Goal: Transaction & Acquisition: Purchase product/service

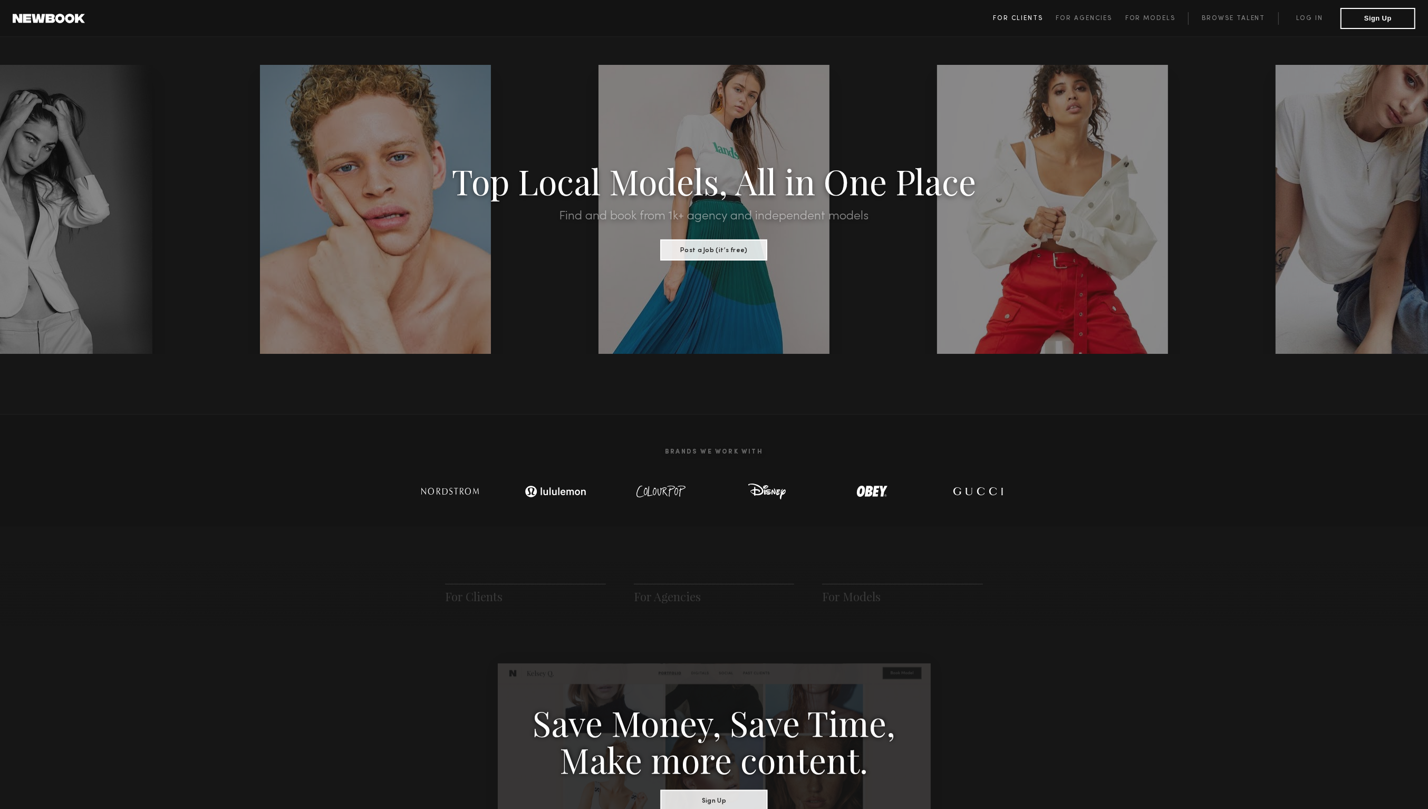
click at [1031, 16] on span "For Clients" at bounding box center [1018, 18] width 50 height 6
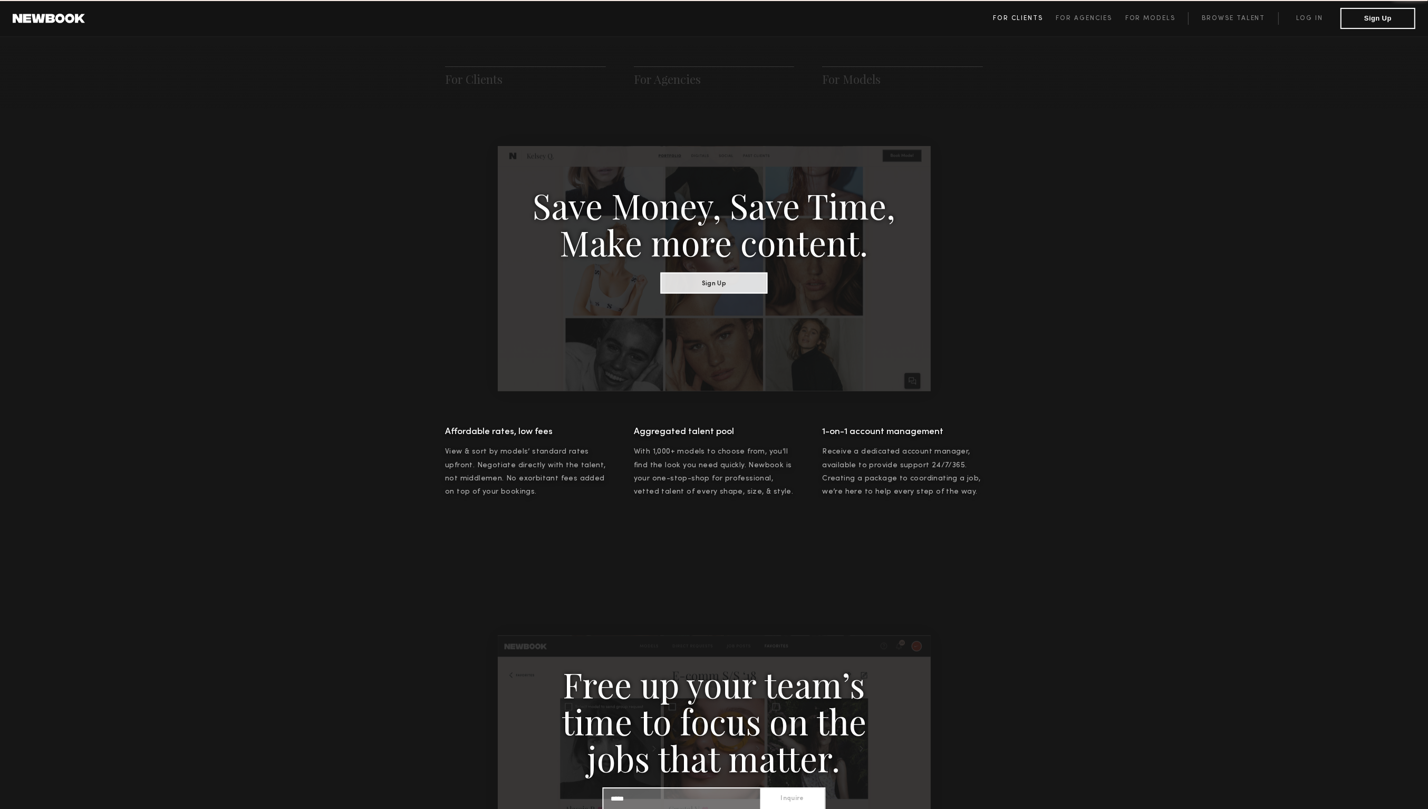
scroll to position [525, 0]
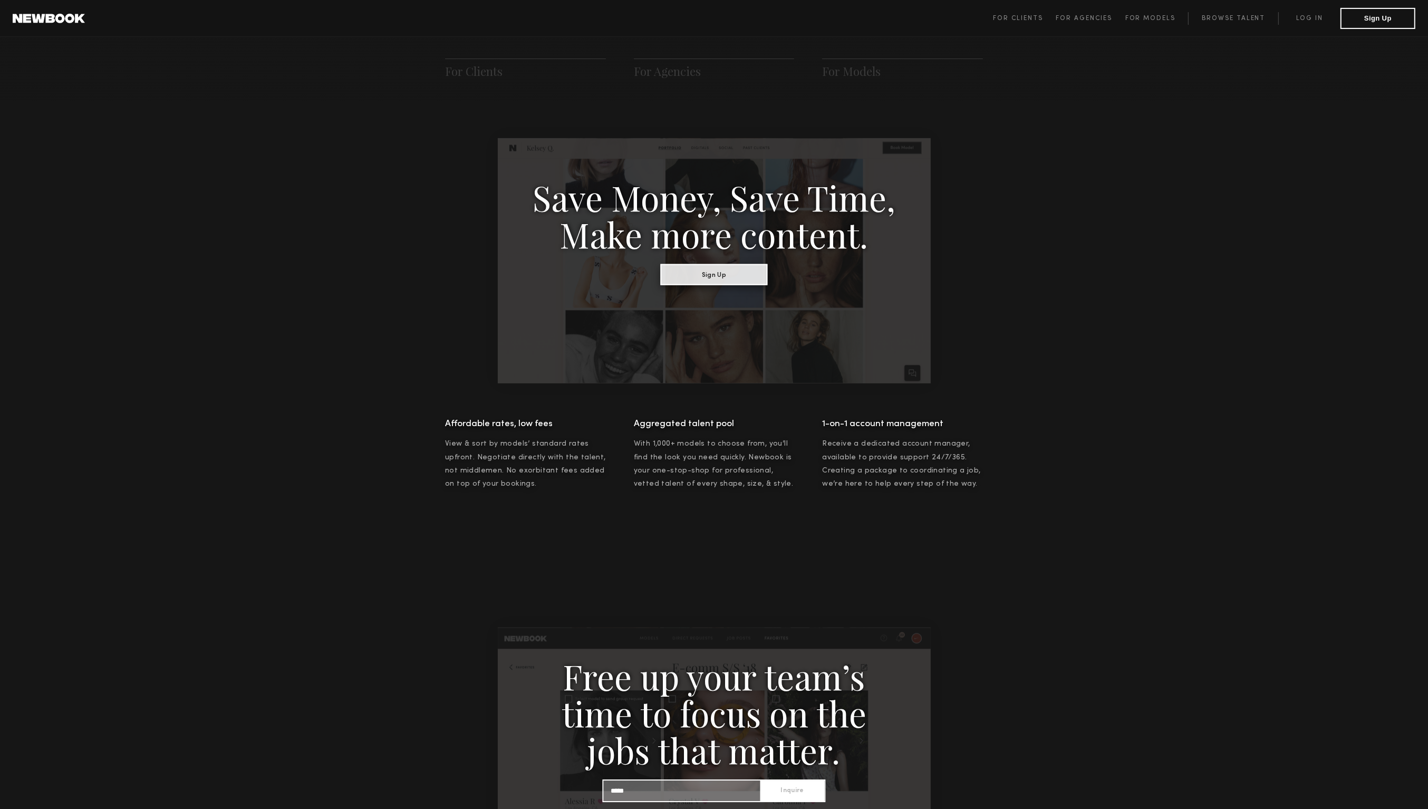
click at [764, 267] on button "Sign Up" at bounding box center [714, 274] width 107 height 21
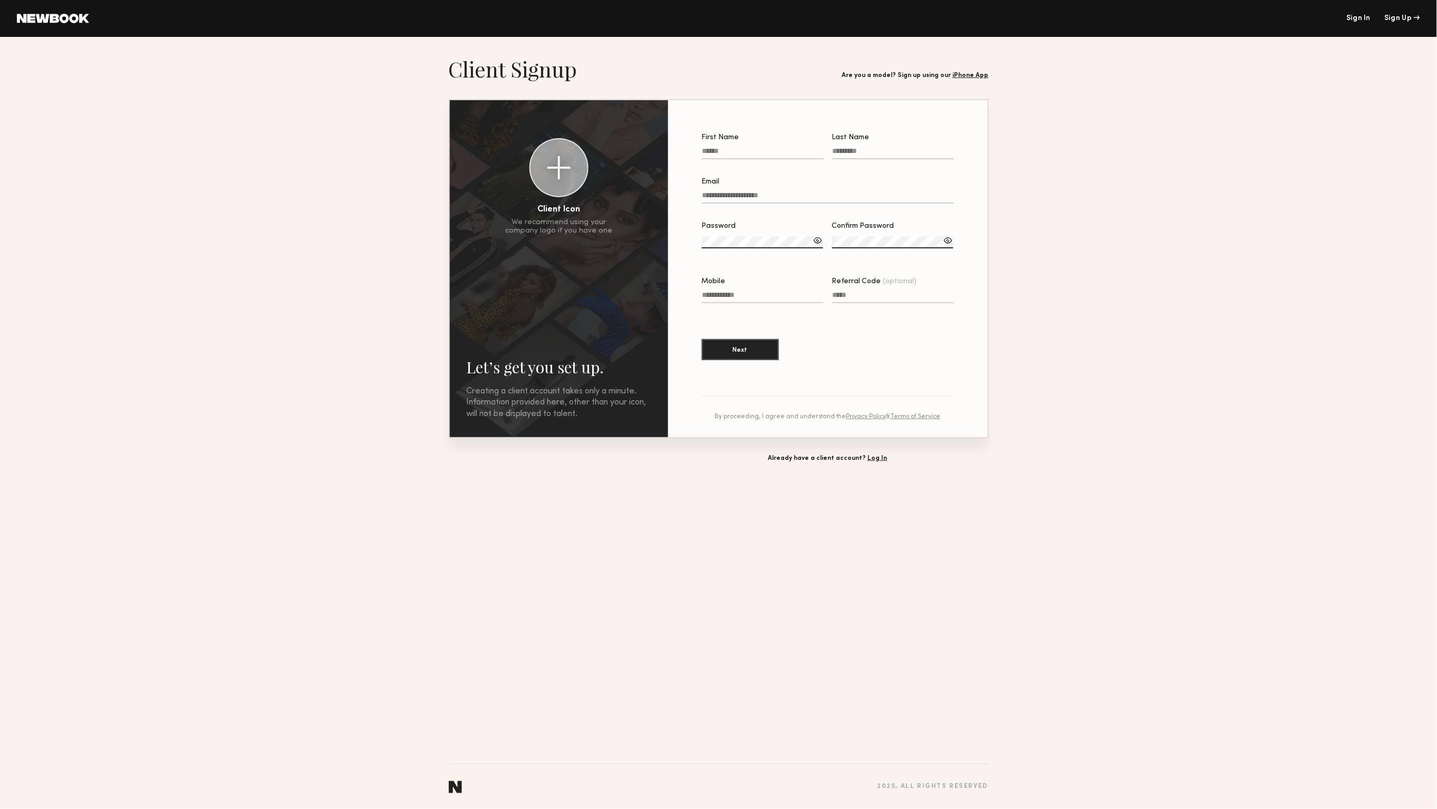
click at [1356, 15] on link "Sign In" at bounding box center [1358, 18] width 24 height 7
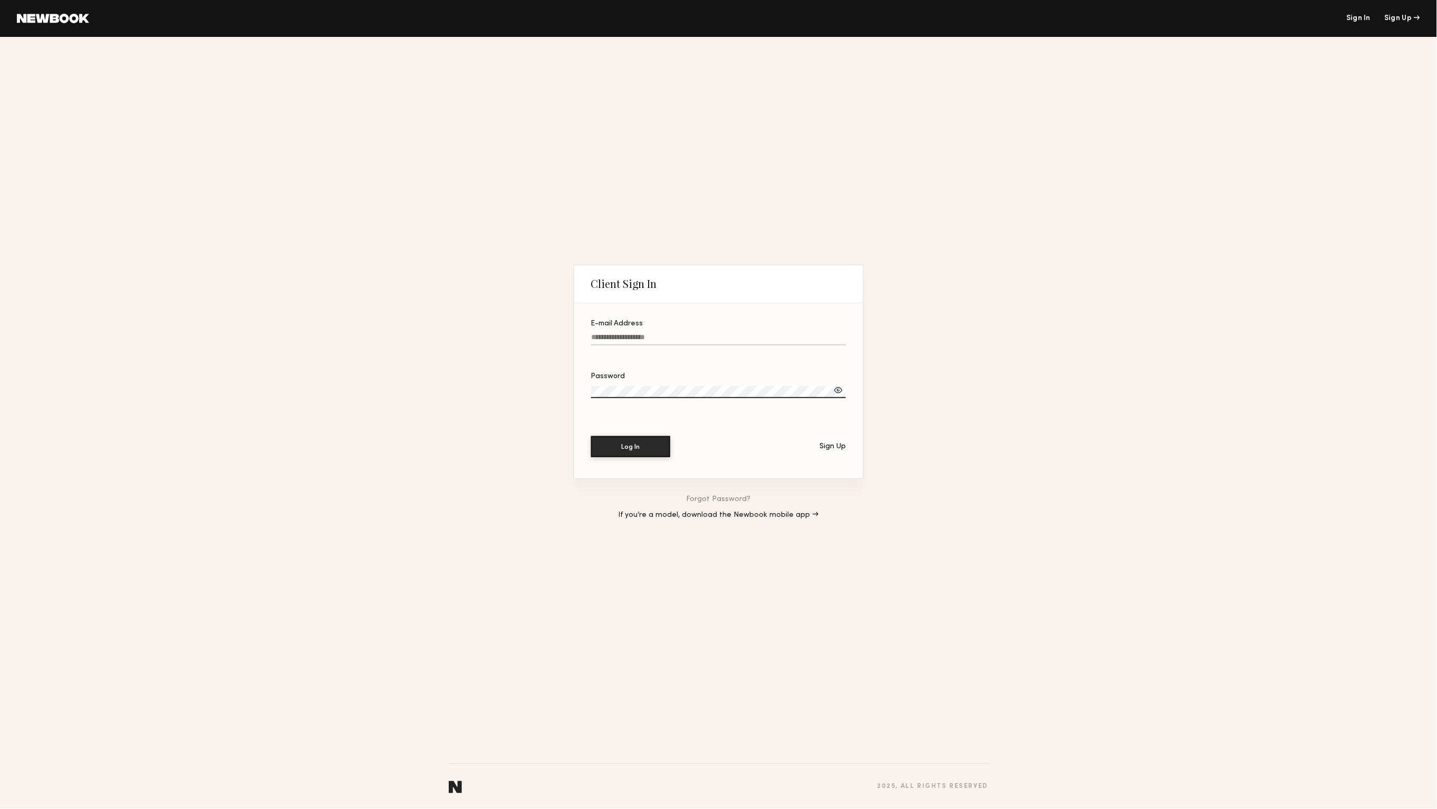
type input "**********"
click at [656, 451] on button "Log In" at bounding box center [630, 446] width 79 height 21
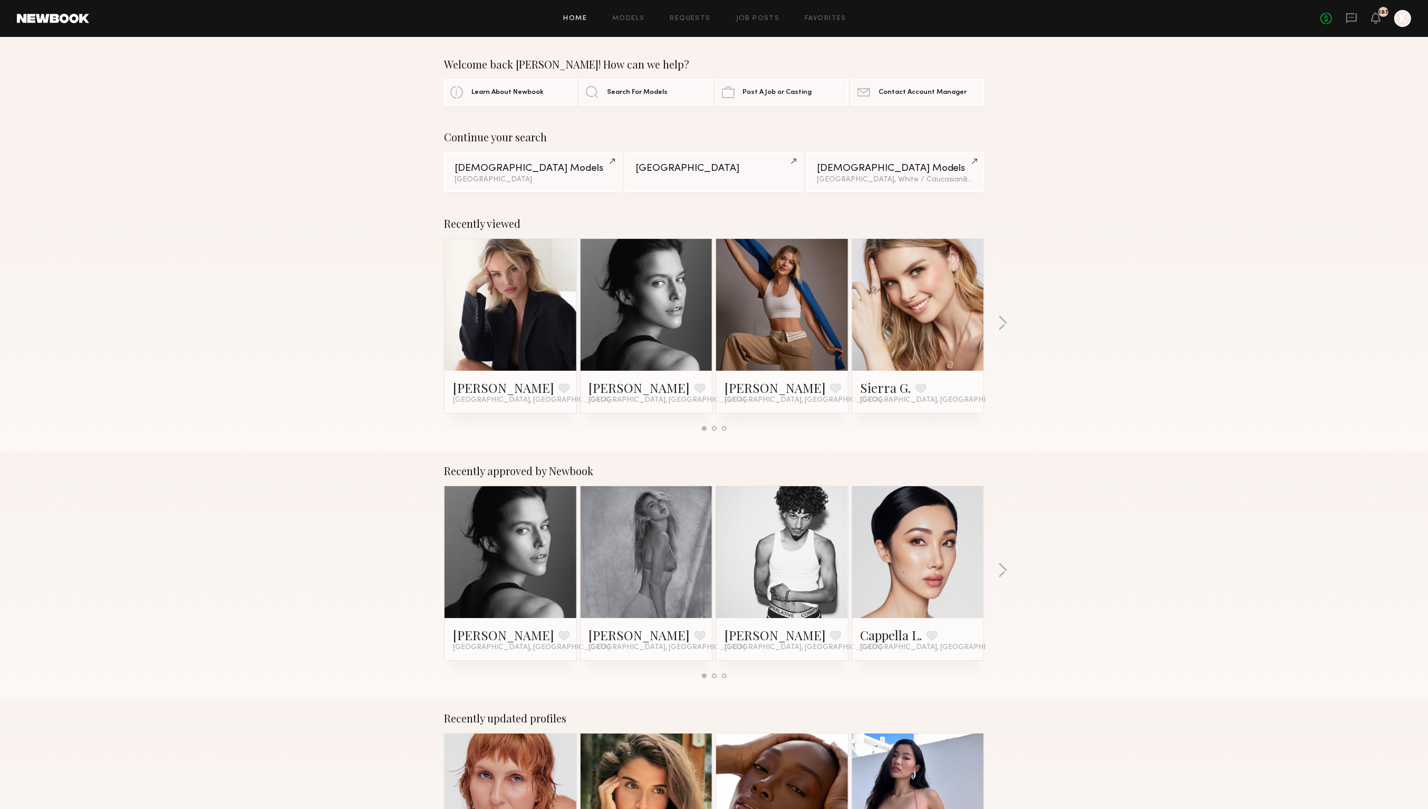
click at [965, 328] on div at bounding box center [918, 305] width 132 height 132
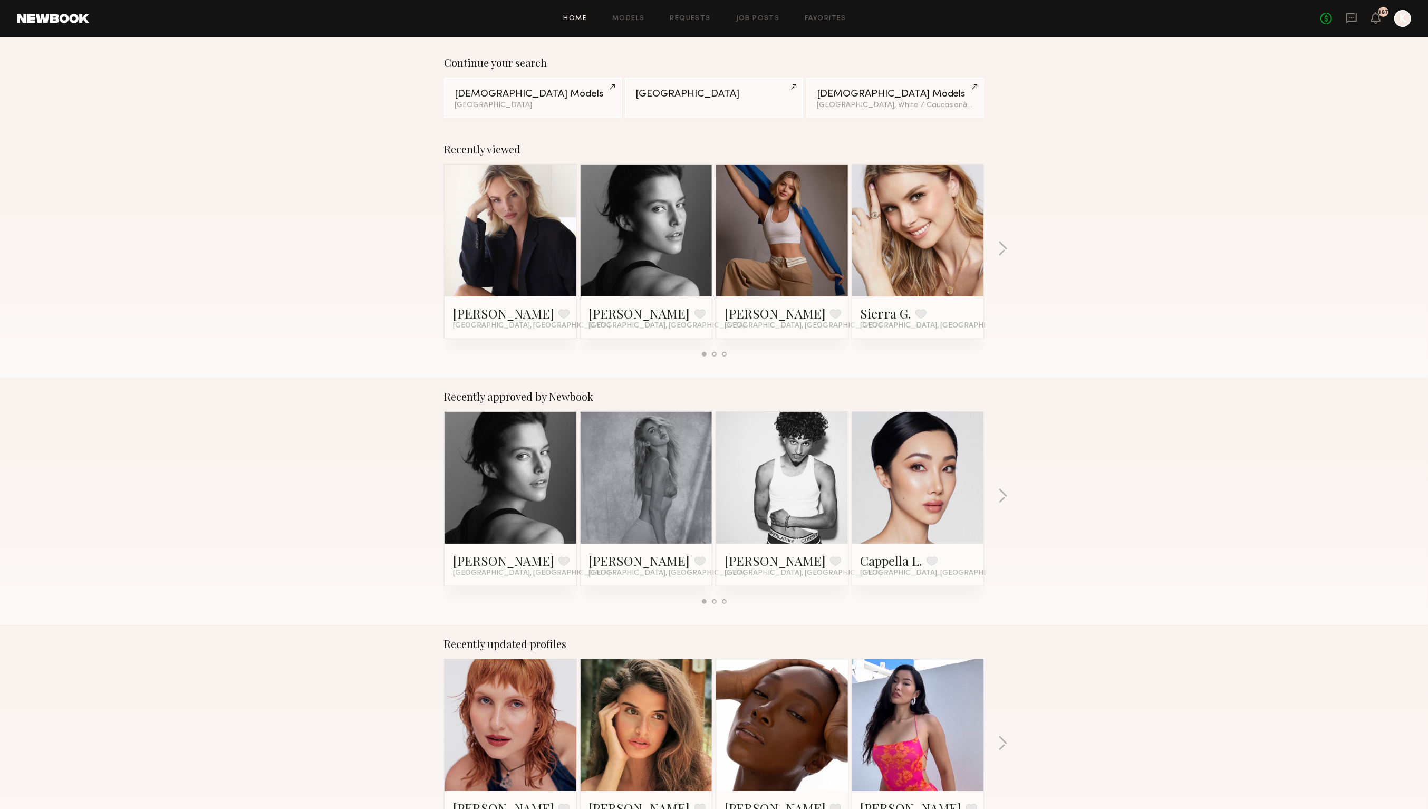
click at [919, 249] on link at bounding box center [918, 231] width 64 height 132
click at [789, 259] on link at bounding box center [782, 231] width 64 height 132
click at [1001, 251] on button "button" at bounding box center [1003, 249] width 10 height 17
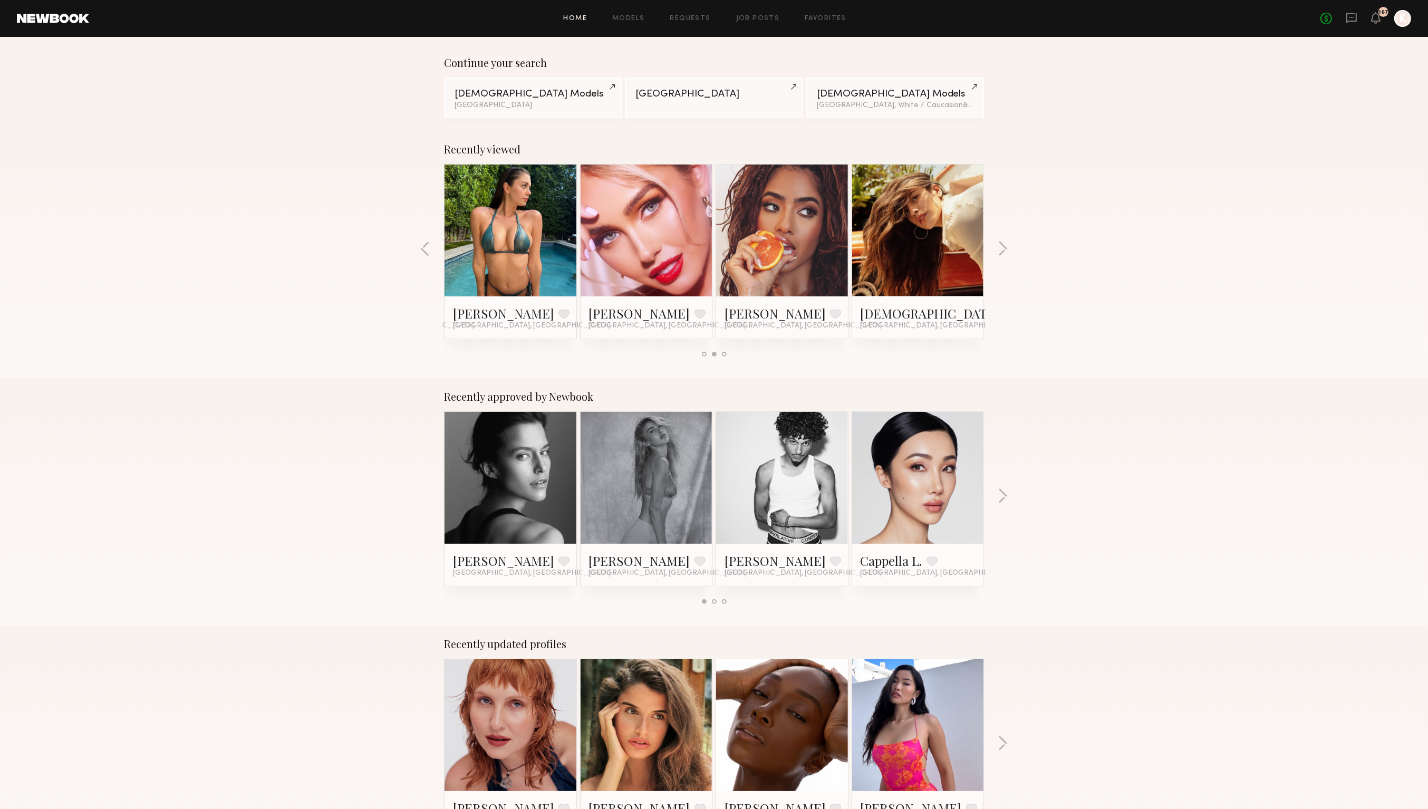
click at [1001, 251] on button "button" at bounding box center [1003, 249] width 10 height 17
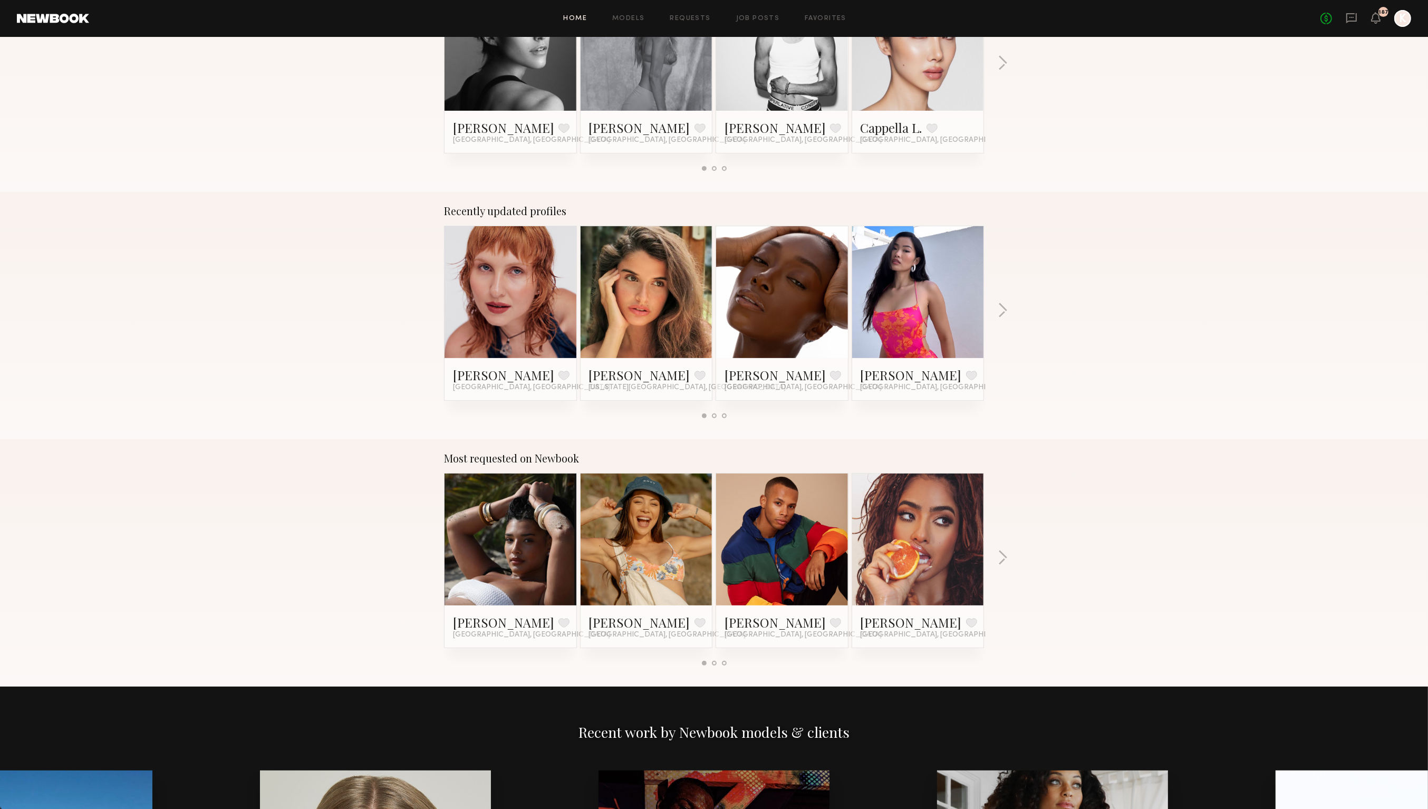
scroll to position [598, 0]
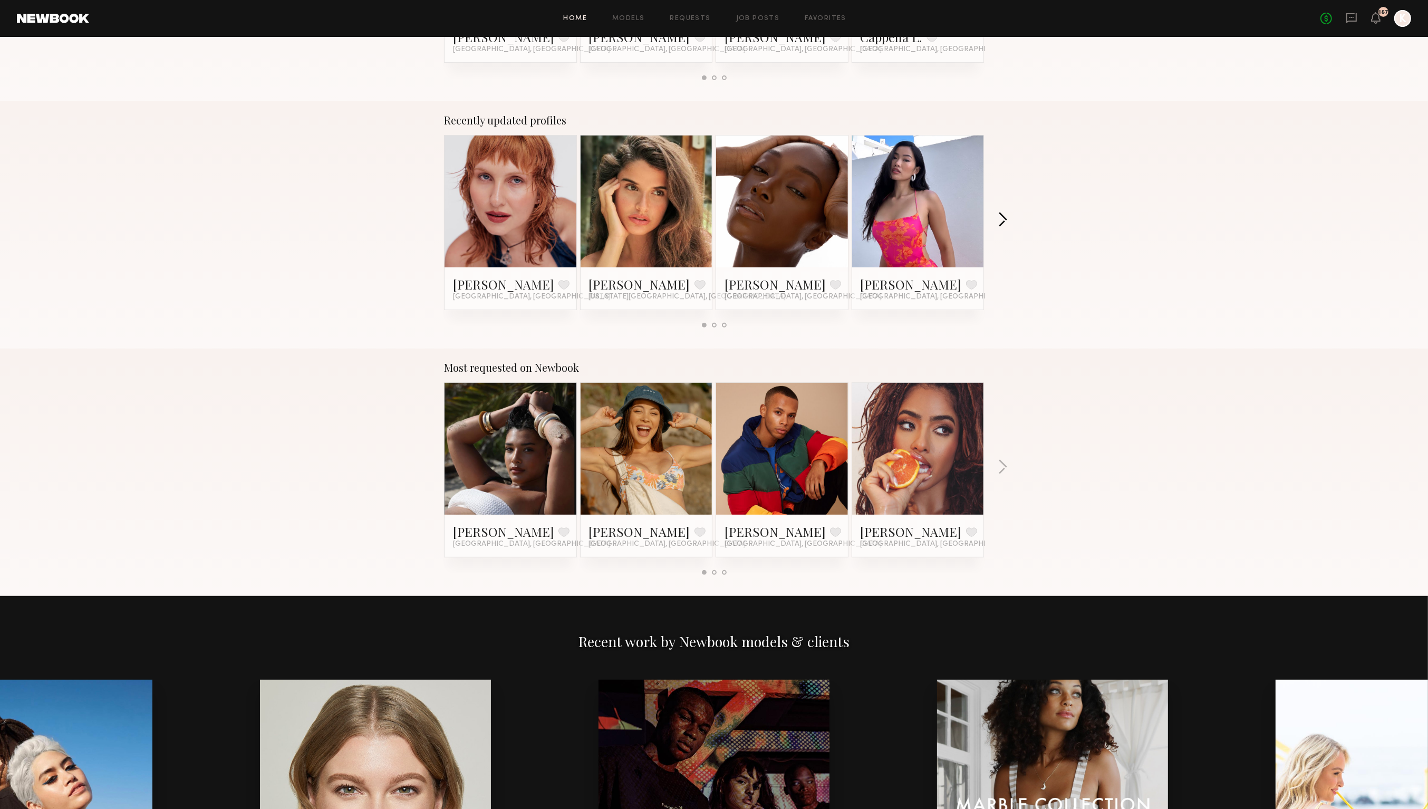
click at [1003, 224] on button "button" at bounding box center [1003, 220] width 10 height 17
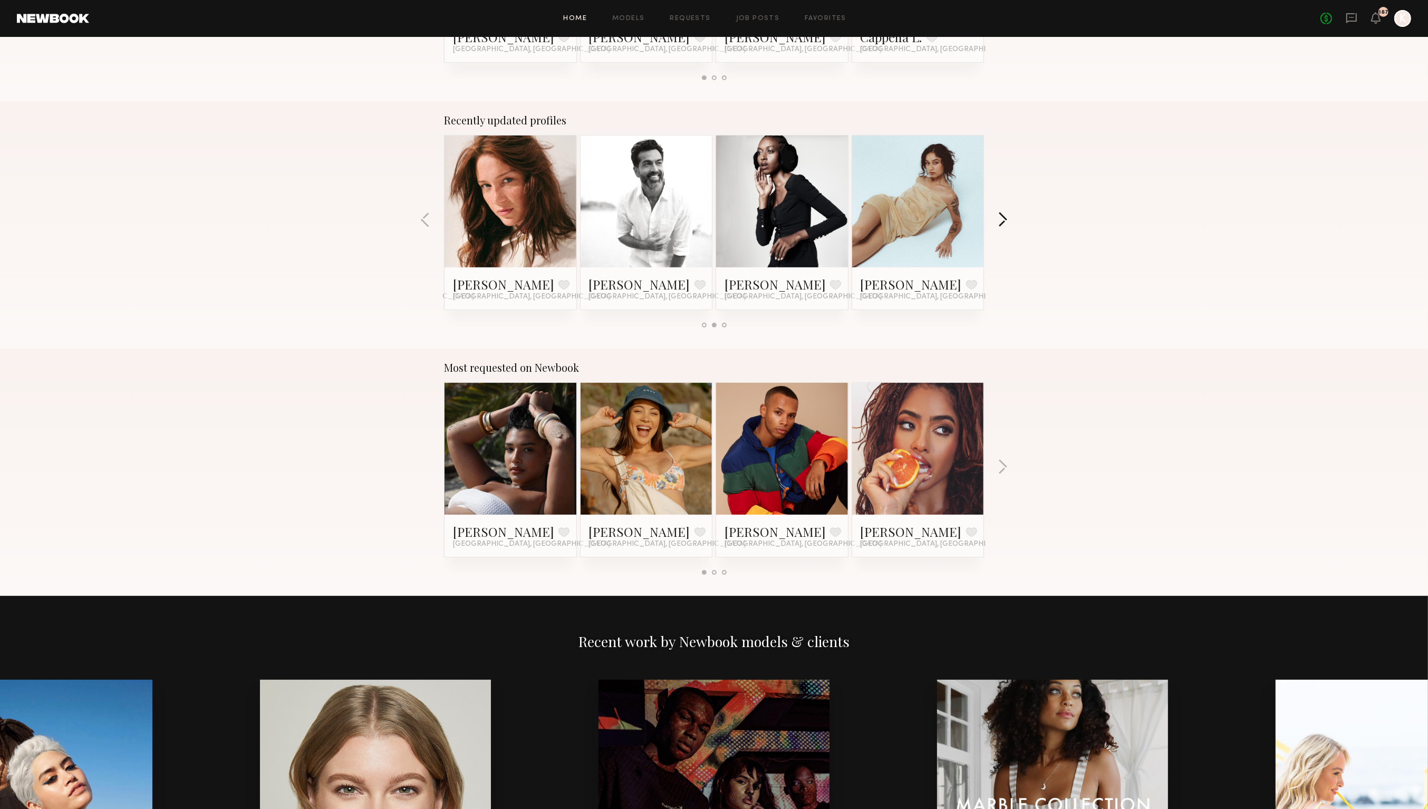
click at [1003, 224] on button "button" at bounding box center [1003, 220] width 10 height 17
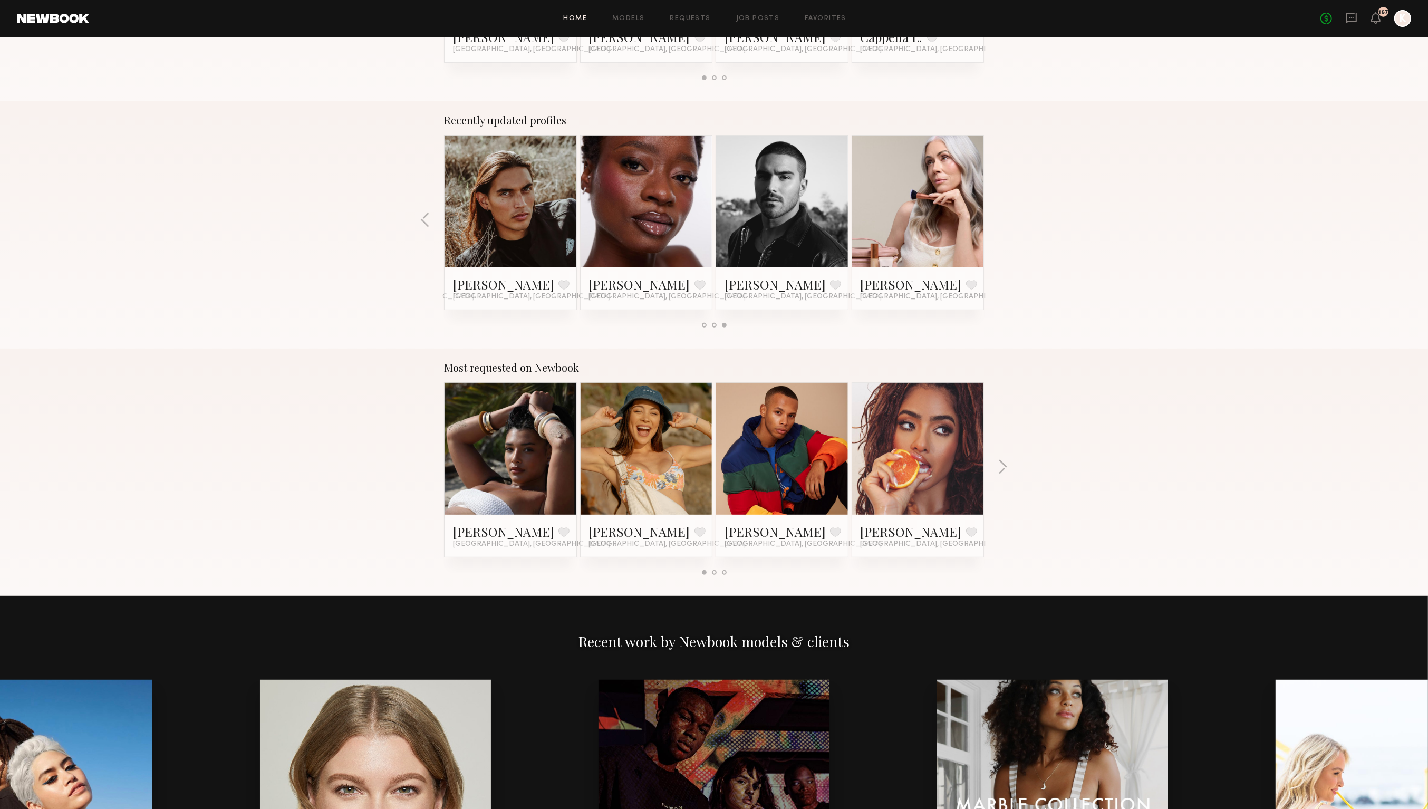
click at [1003, 224] on div "Recently updated profiles Vera M. Favorite Los Angeles, CA Manuela G. Favorite …" at bounding box center [714, 224] width 1428 height 247
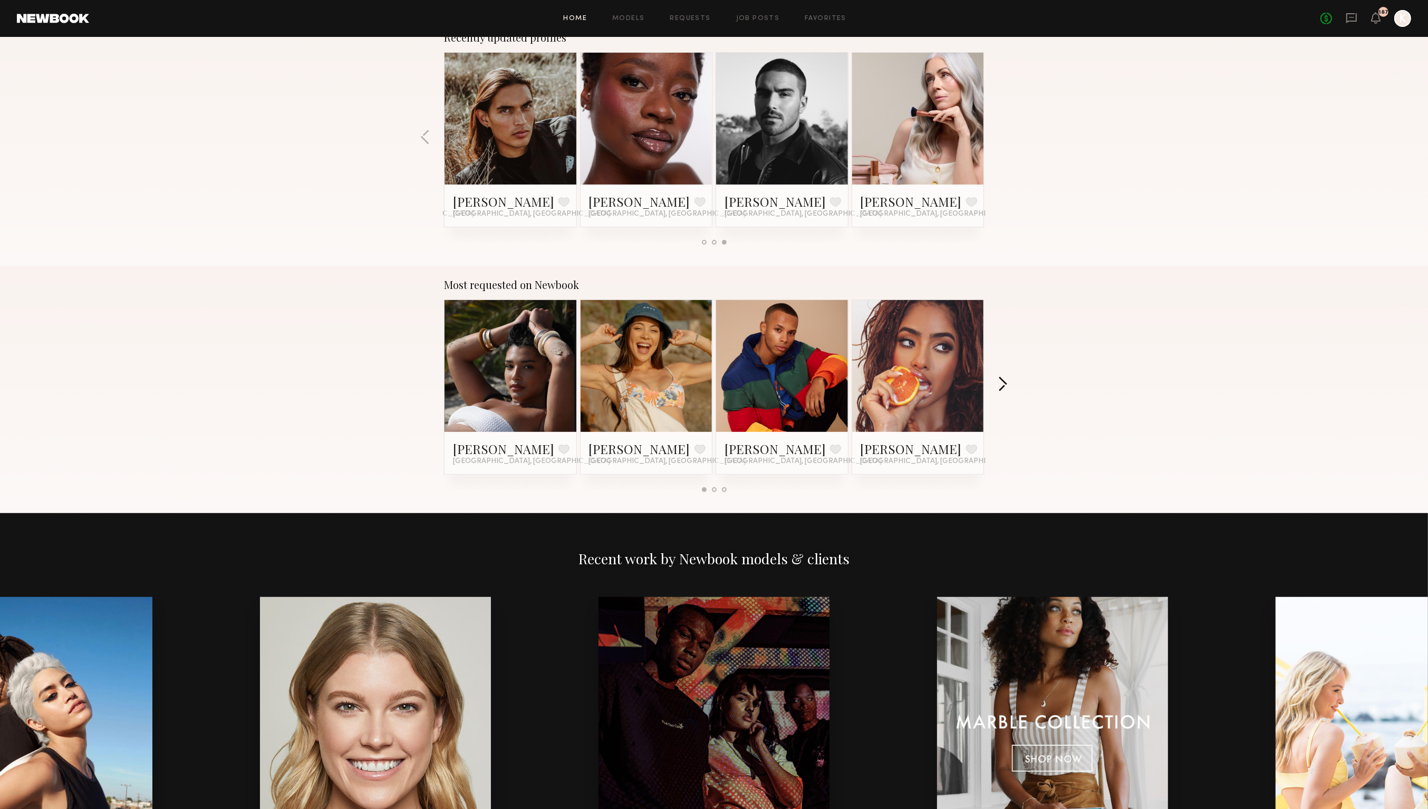
click at [1001, 382] on button "button" at bounding box center [1003, 384] width 10 height 17
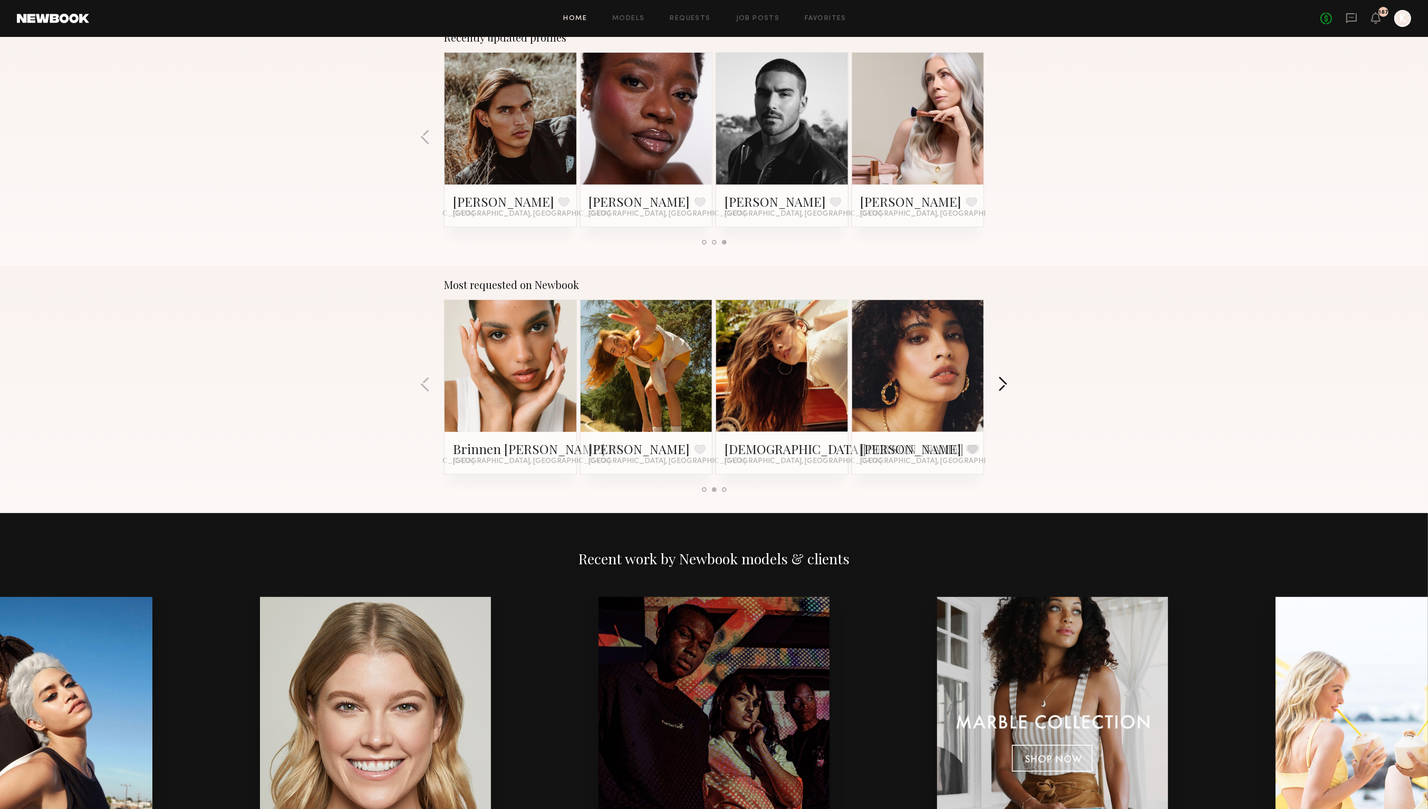
click at [1001, 382] on button "button" at bounding box center [1003, 384] width 10 height 17
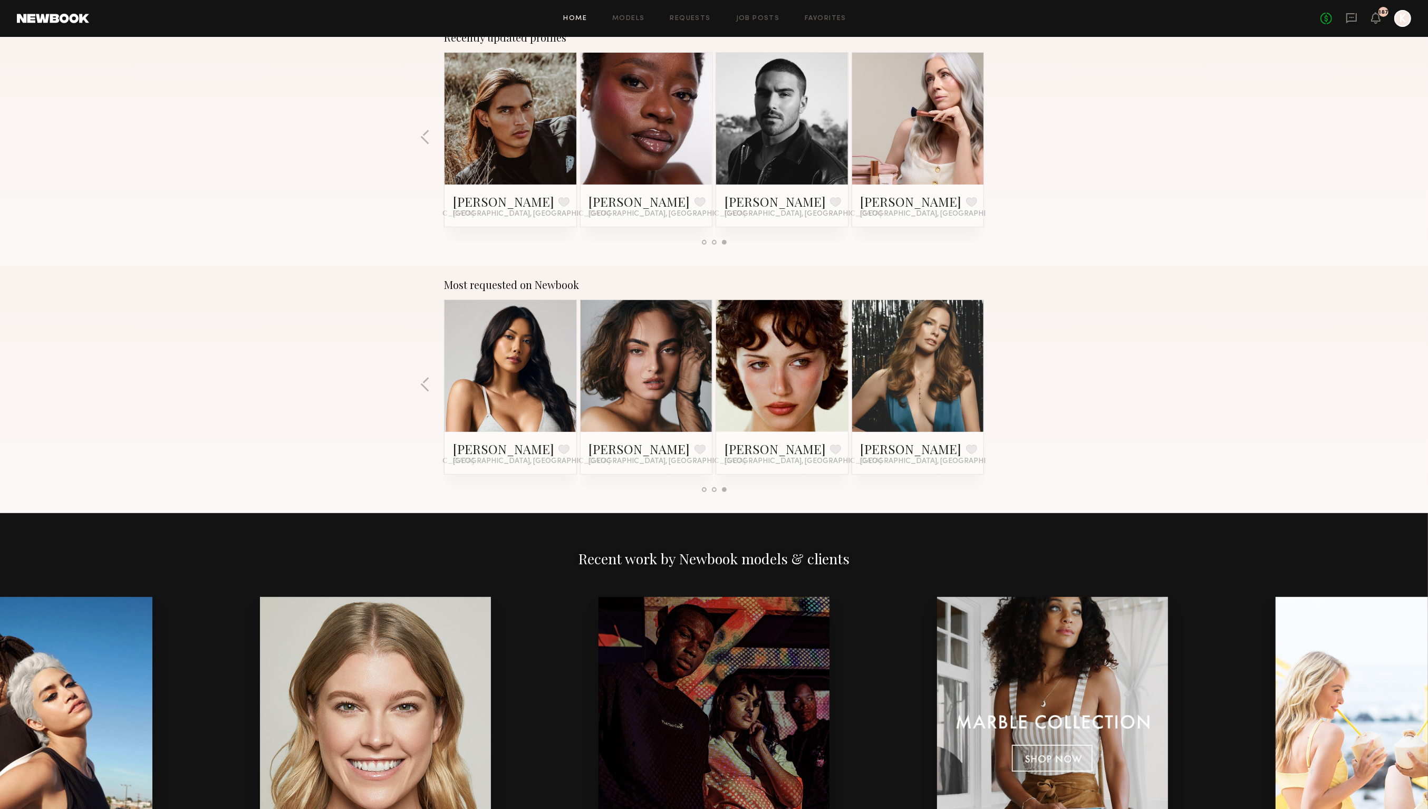
click at [1001, 382] on div "Most requested on Newbook Haleigh W. Favorite Los Angeles, CA Brynne E. Favorit…" at bounding box center [714, 389] width 1428 height 247
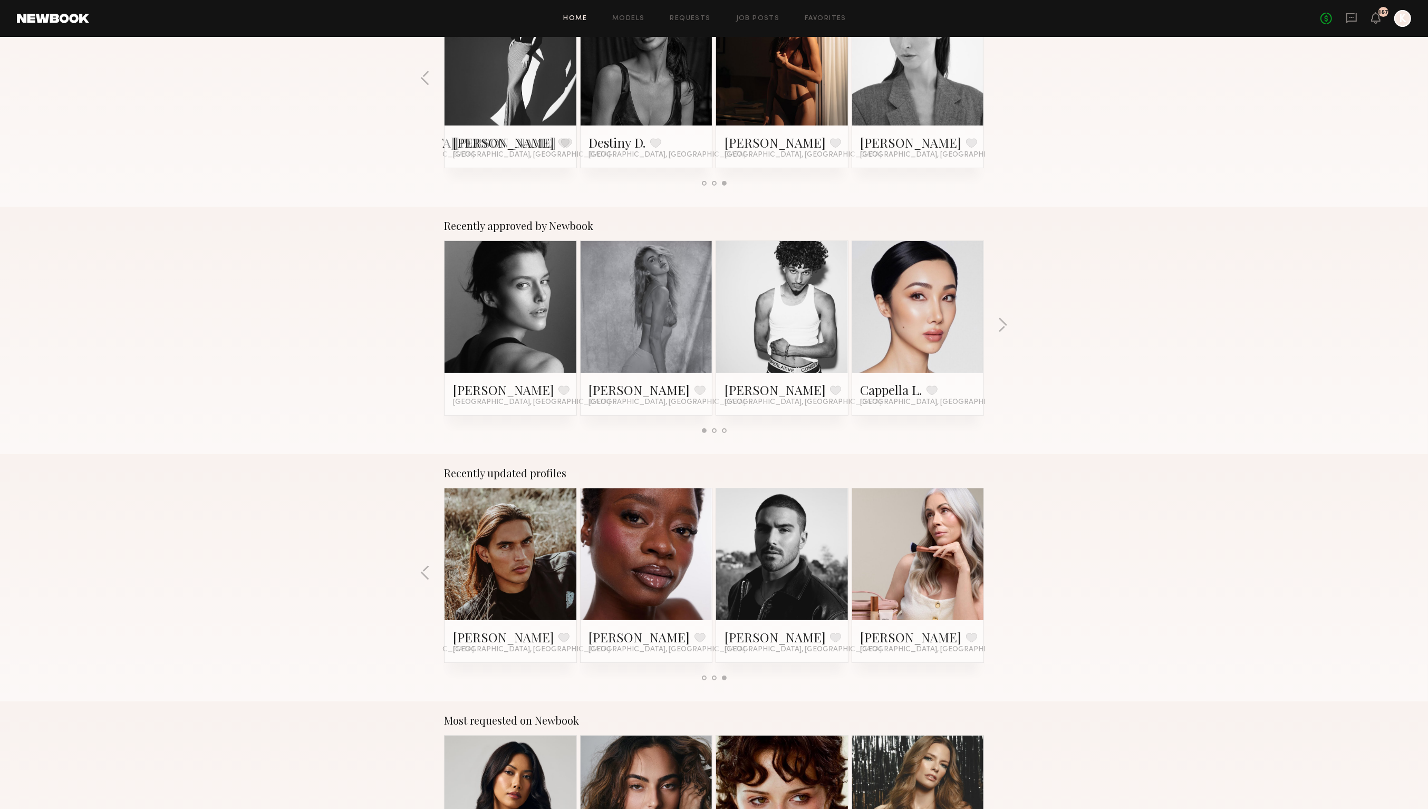
scroll to position [504, 0]
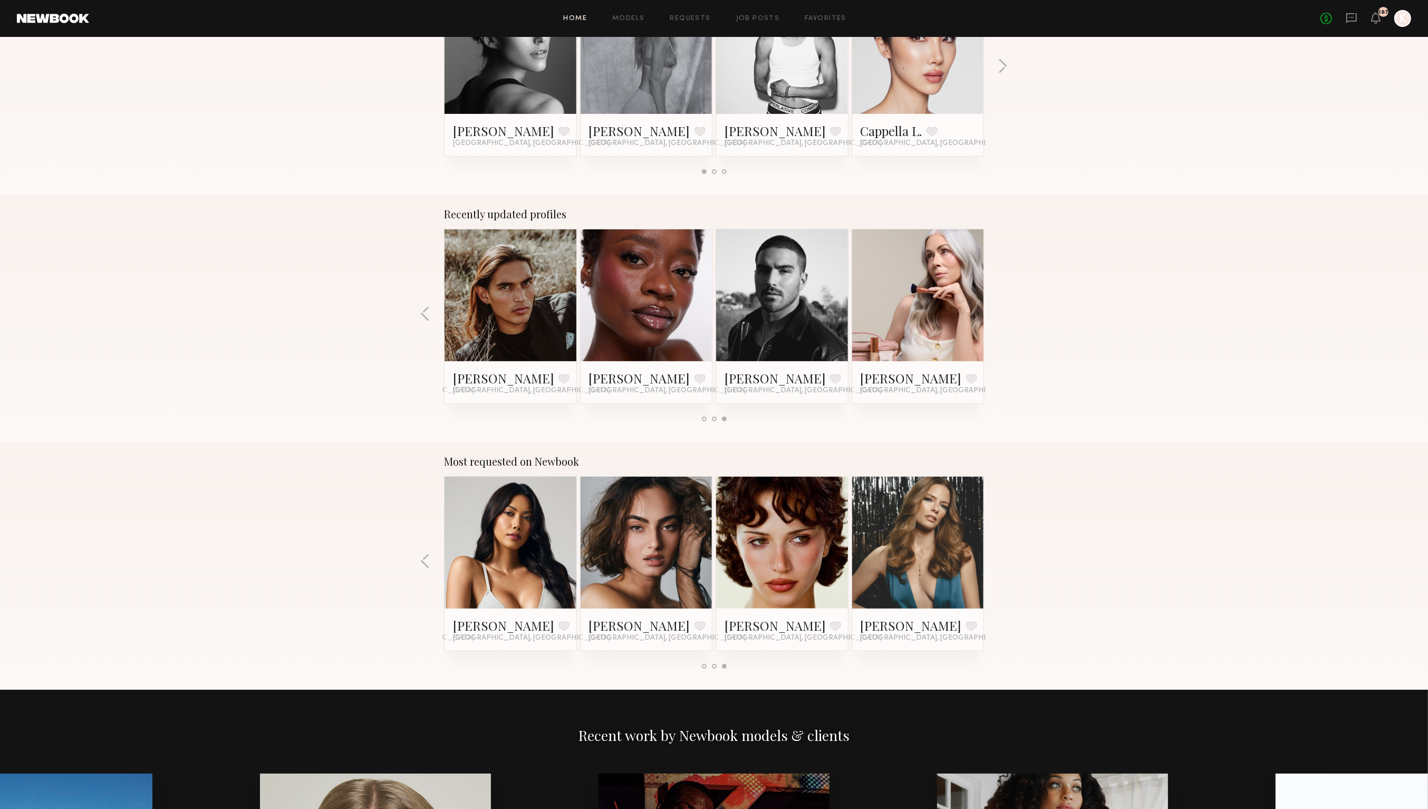
click at [528, 532] on link at bounding box center [510, 543] width 64 height 132
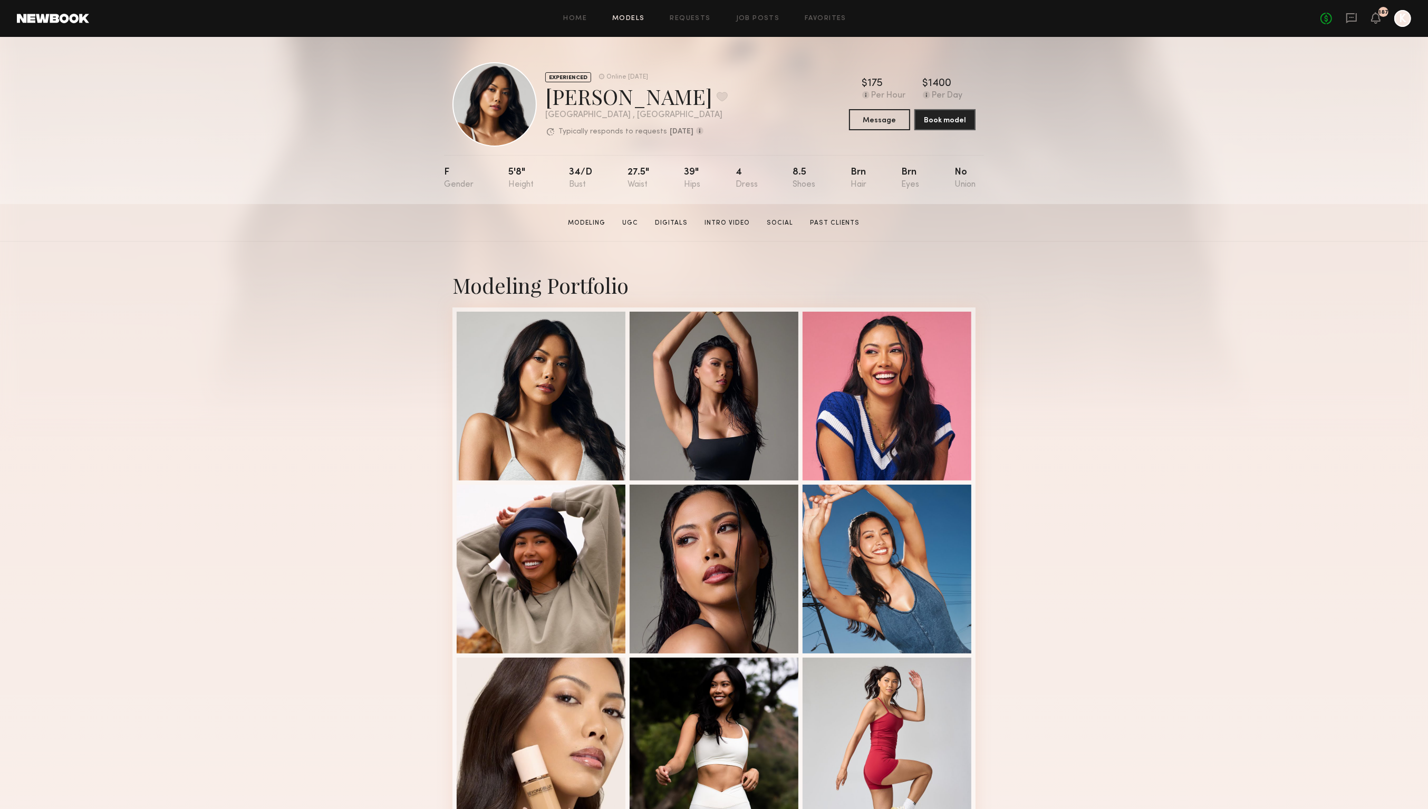
click at [621, 19] on link "Models" at bounding box center [628, 18] width 32 height 7
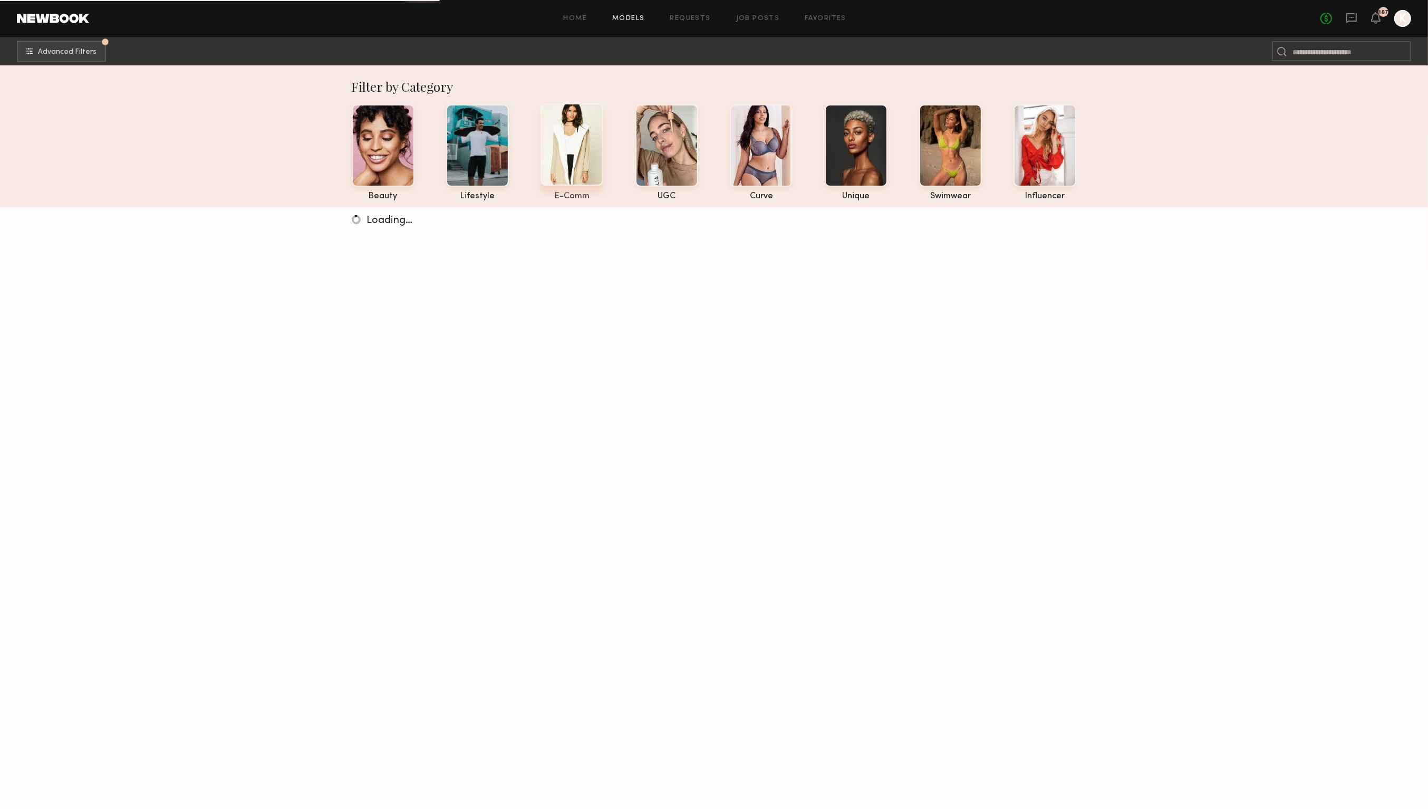
click at [586, 133] on div at bounding box center [571, 144] width 63 height 82
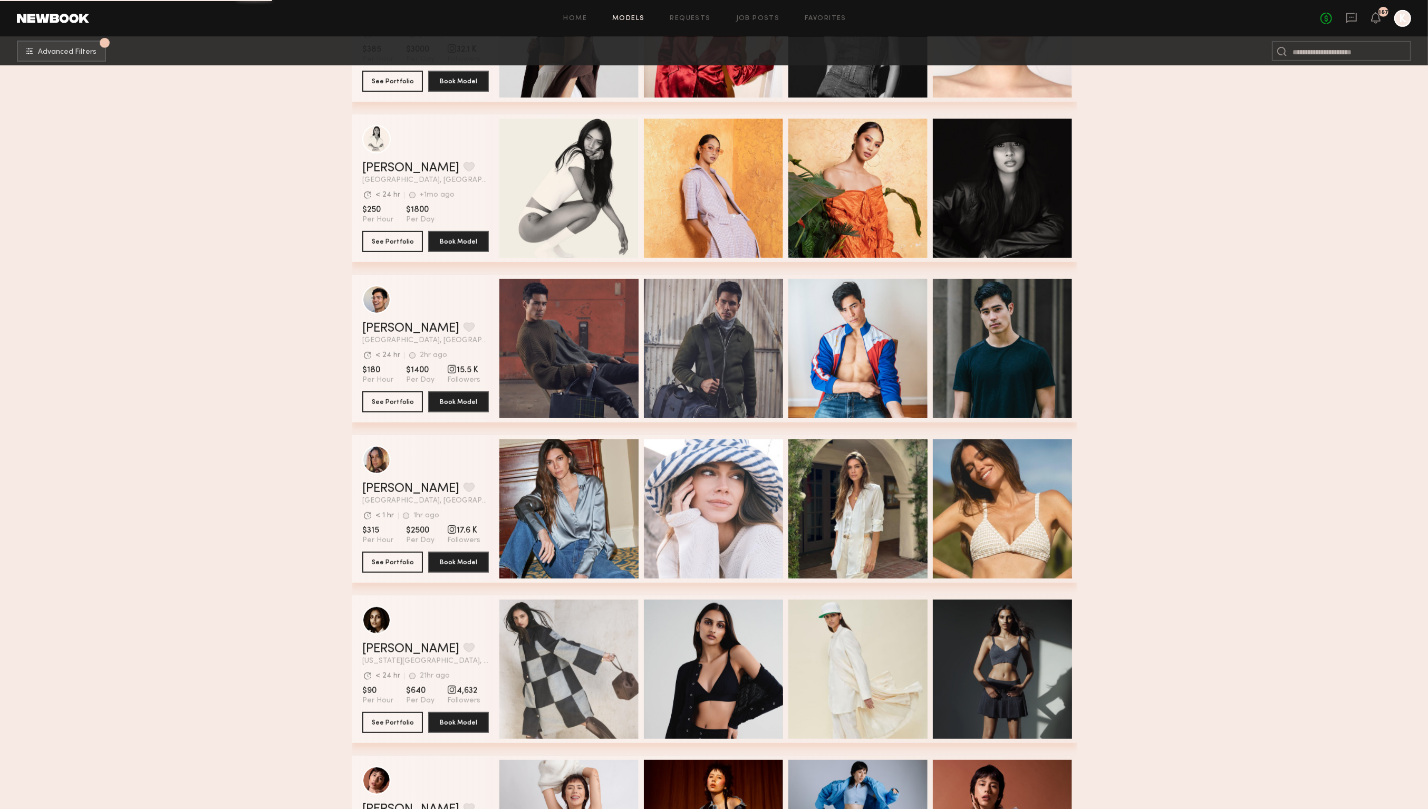
scroll to position [7158, 0]
